Goal: Task Accomplishment & Management: Complete application form

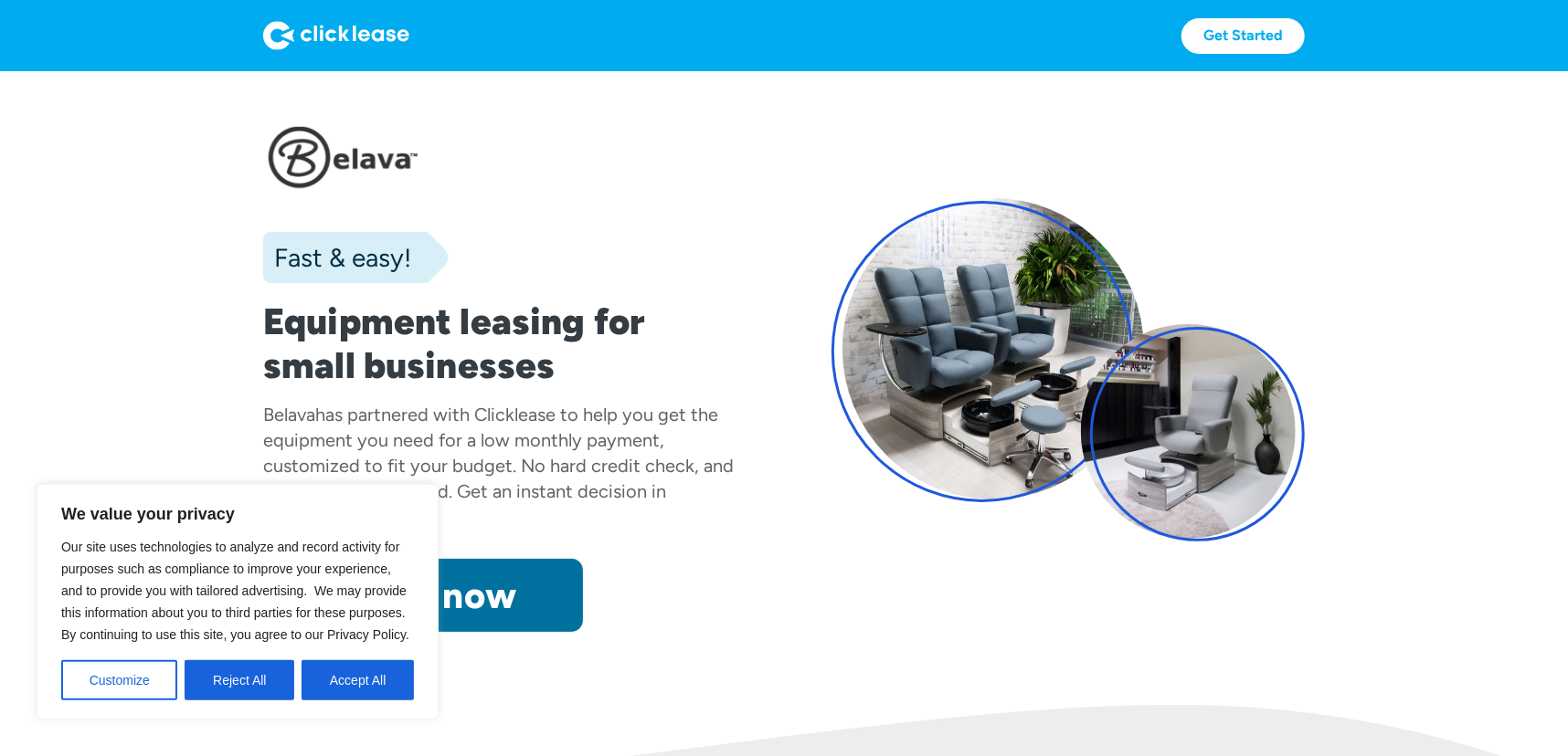
click at [457, 591] on link "Apply now" at bounding box center [422, 594] width 320 height 73
